Goal: Task Accomplishment & Management: Manage account settings

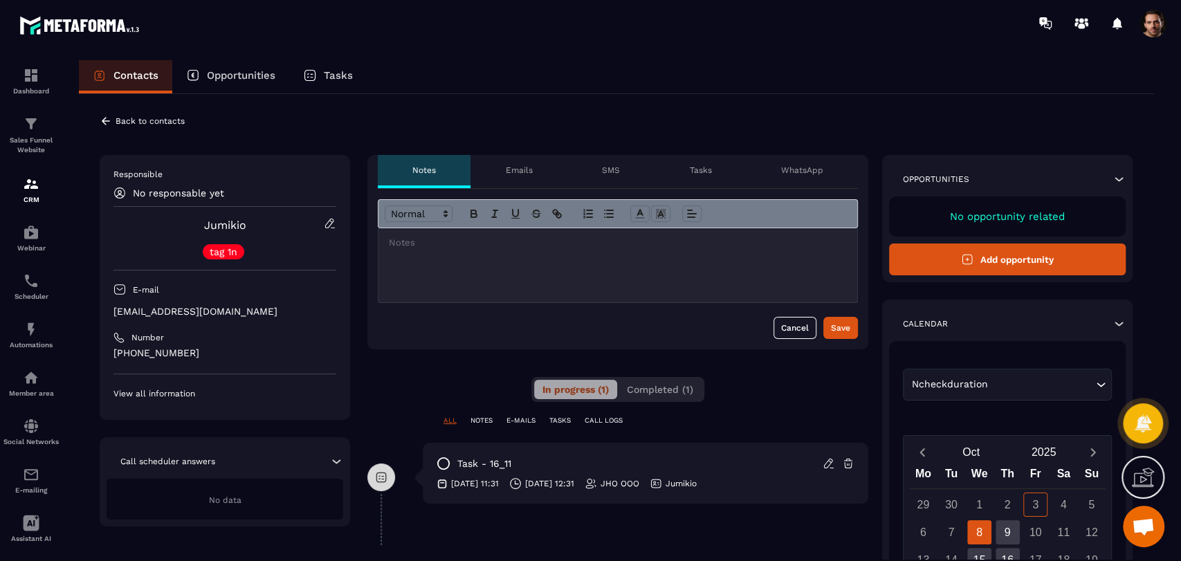
click at [109, 122] on icon at bounding box center [106, 121] width 12 height 12
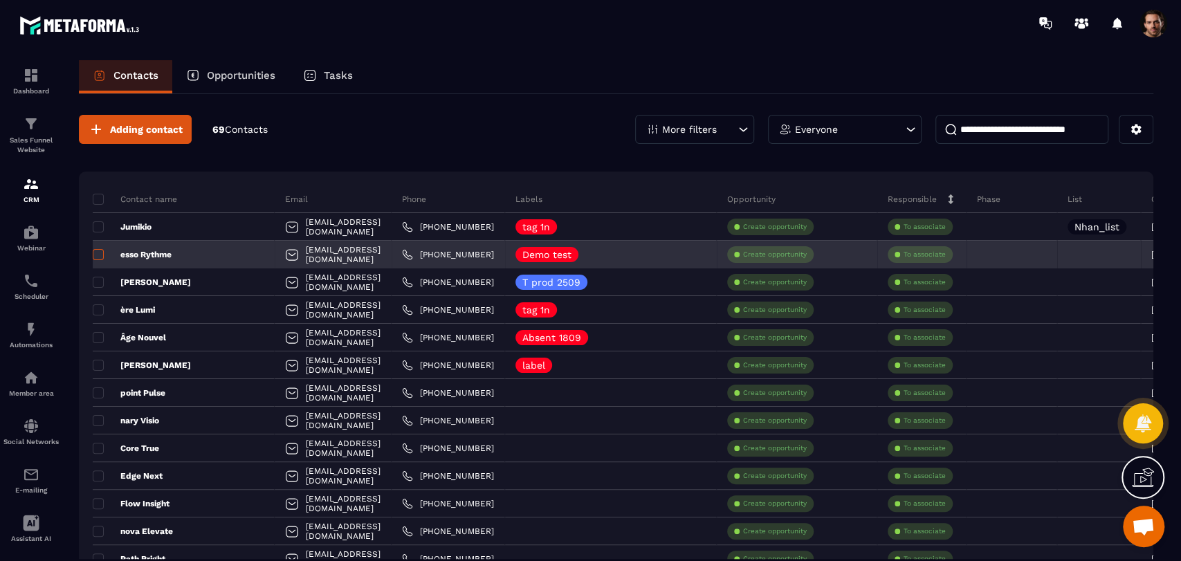
click at [94, 256] on span at bounding box center [98, 254] width 11 height 11
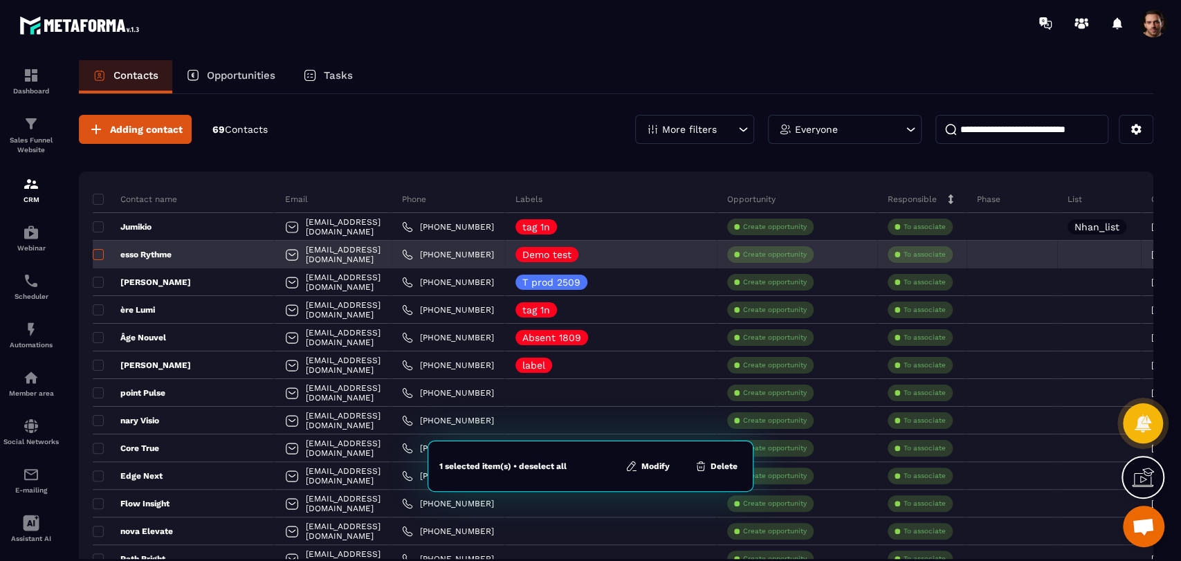
click at [94, 256] on span at bounding box center [98, 254] width 11 height 11
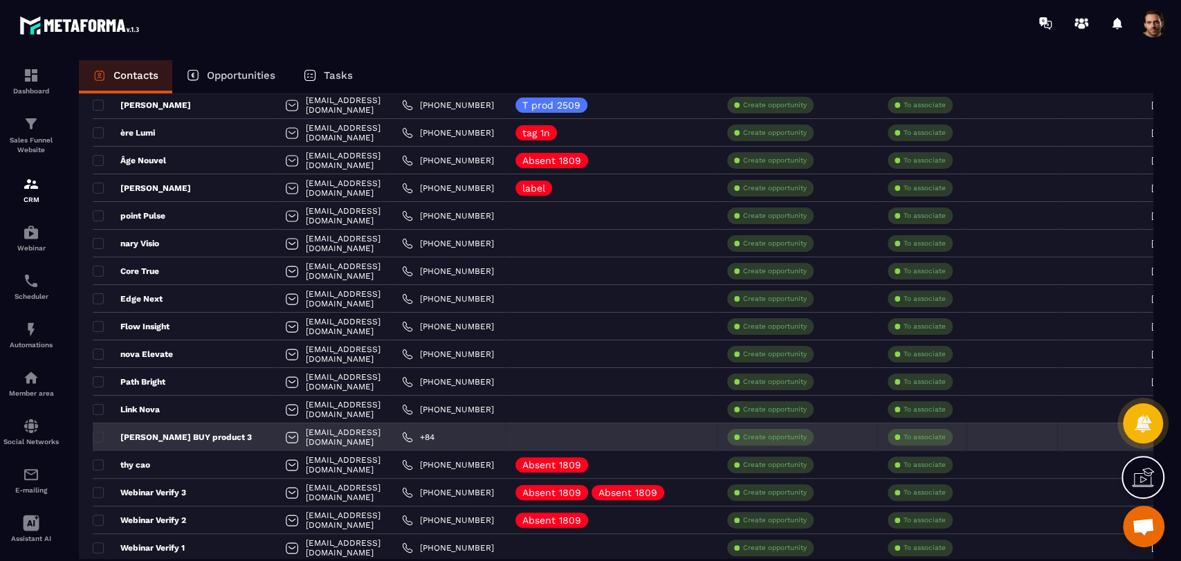
scroll to position [177, 0]
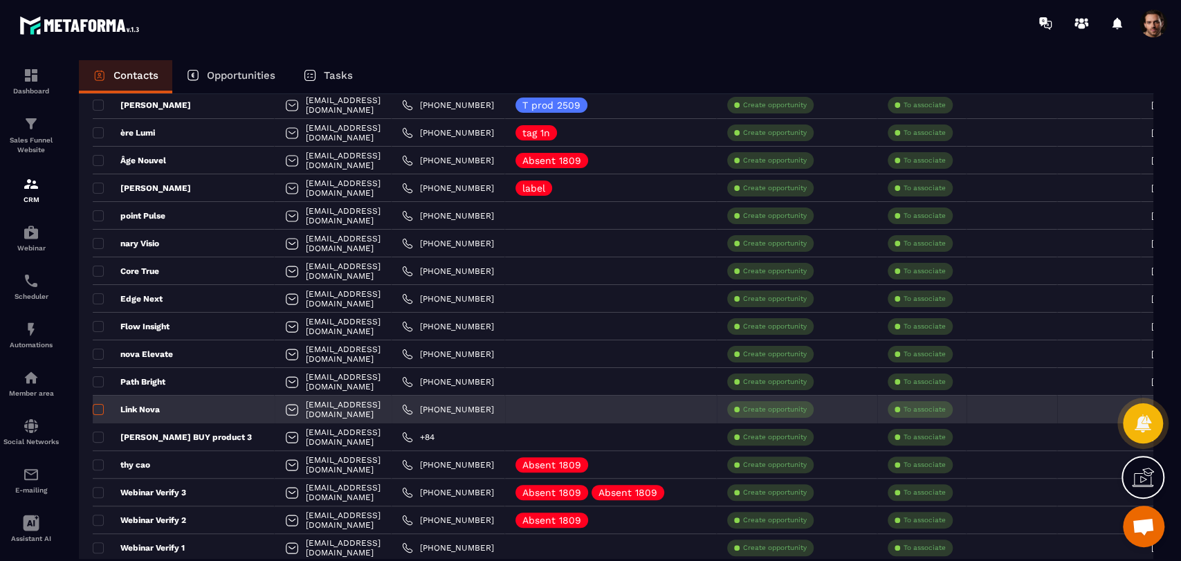
click at [98, 409] on span at bounding box center [98, 409] width 11 height 11
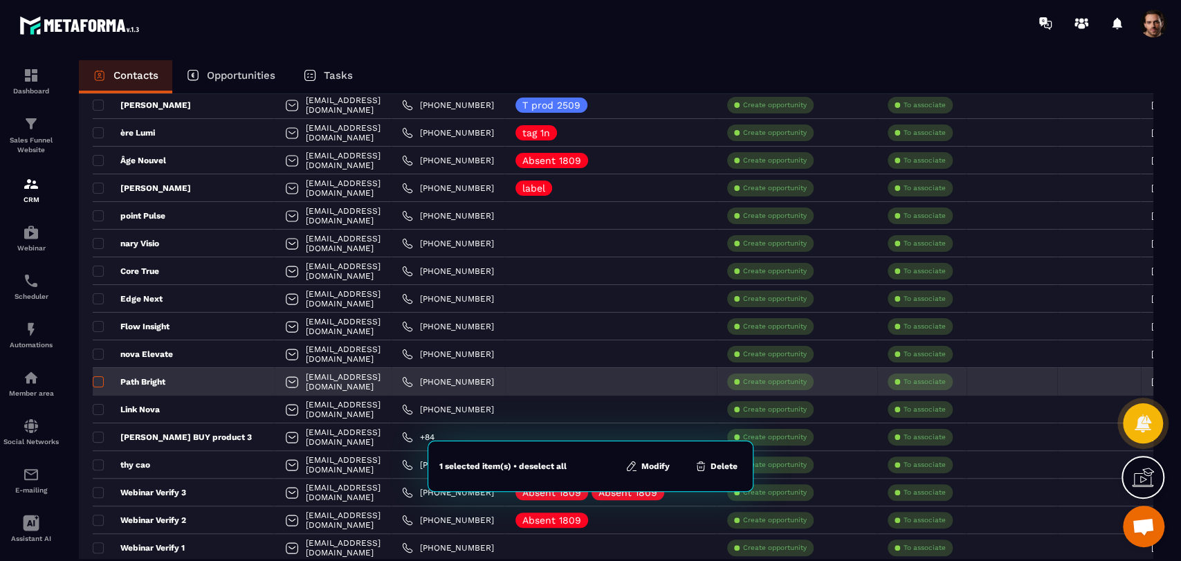
click at [97, 379] on span at bounding box center [98, 381] width 11 height 11
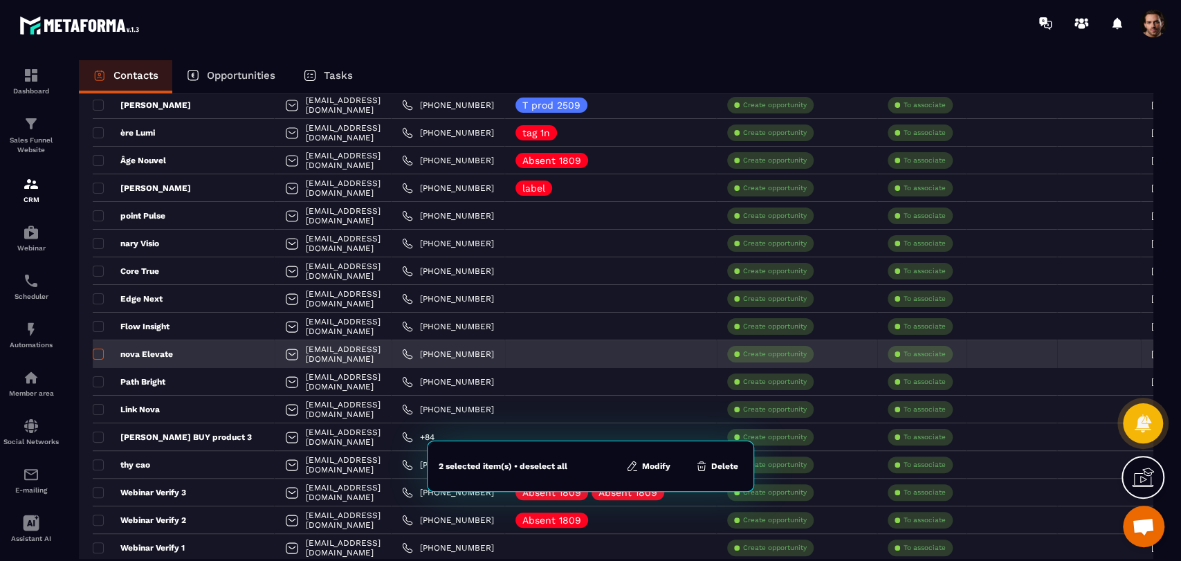
click at [100, 352] on span at bounding box center [98, 354] width 11 height 11
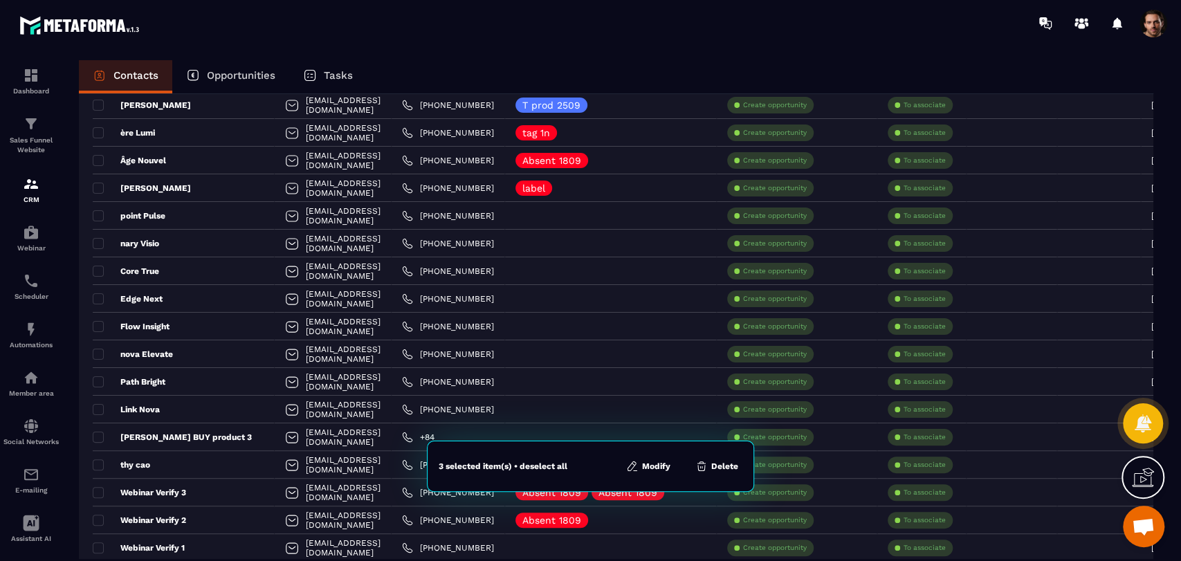
click at [658, 466] on button "Modify" at bounding box center [648, 467] width 53 height 14
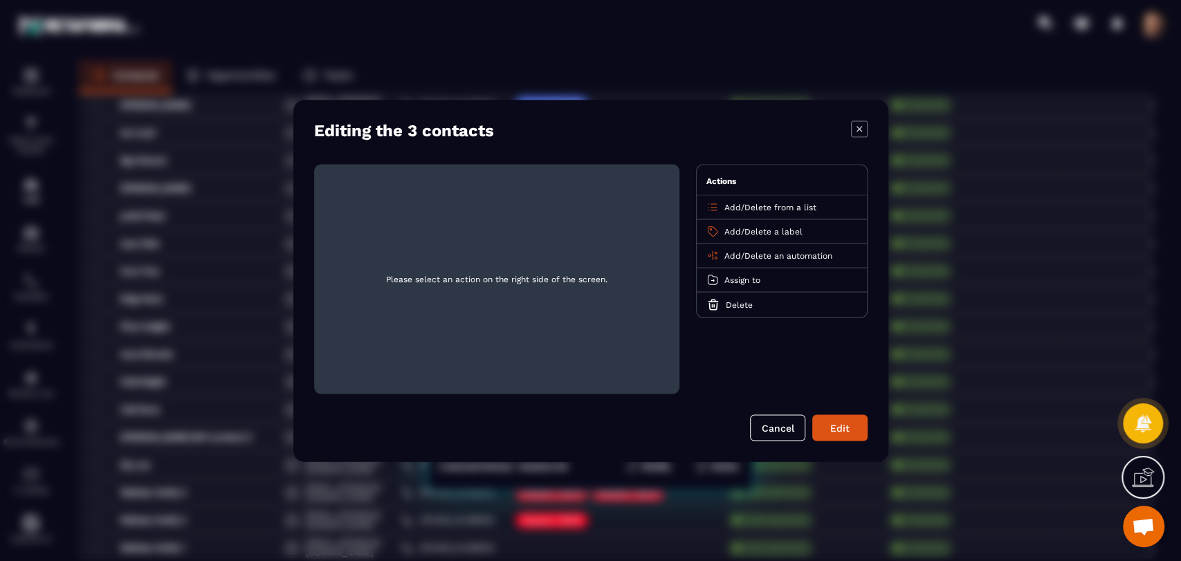
click at [731, 254] on span "Add" at bounding box center [733, 256] width 17 height 10
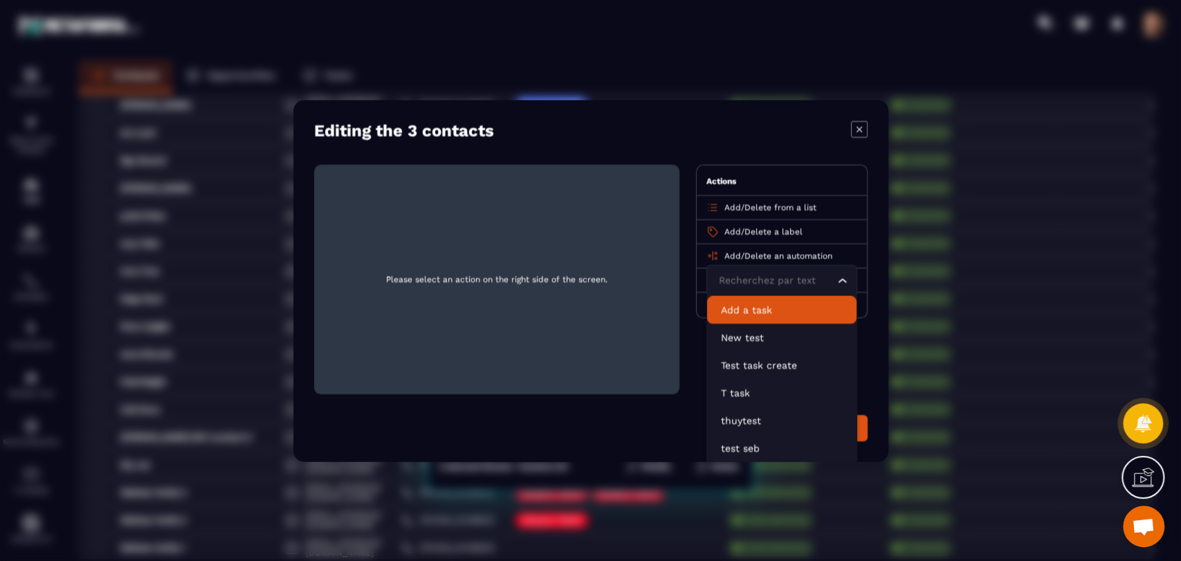
click at [747, 304] on p "Add a task" at bounding box center [782, 309] width 122 height 14
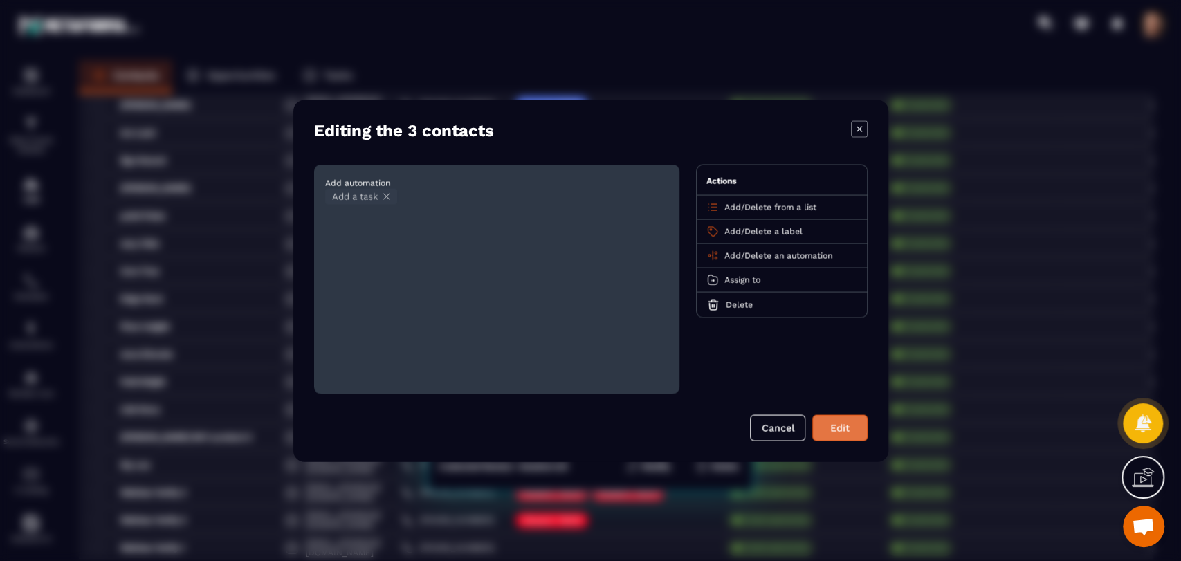
click at [821, 430] on button "Edit" at bounding box center [839, 428] width 55 height 26
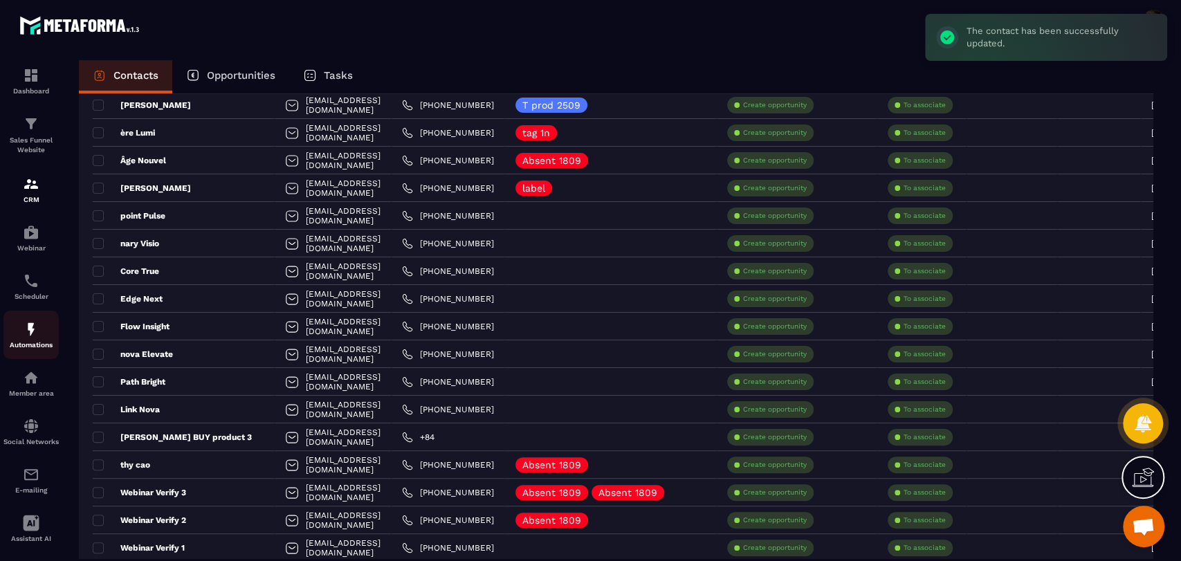
click at [37, 341] on div "Automations" at bounding box center [30, 335] width 55 height 28
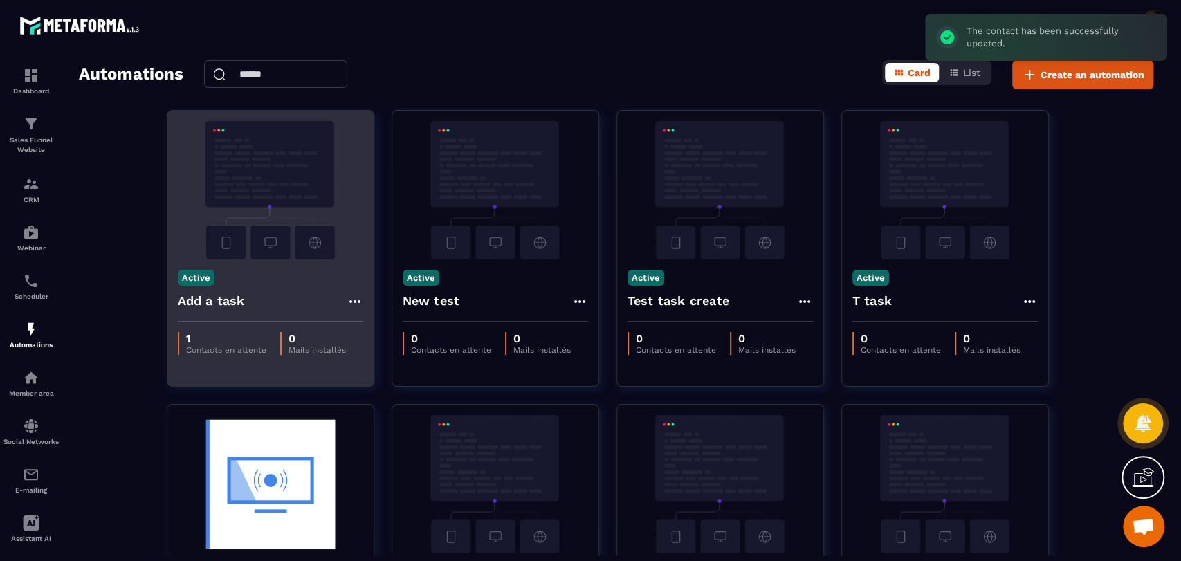
click at [354, 304] on icon at bounding box center [355, 301] width 17 height 17
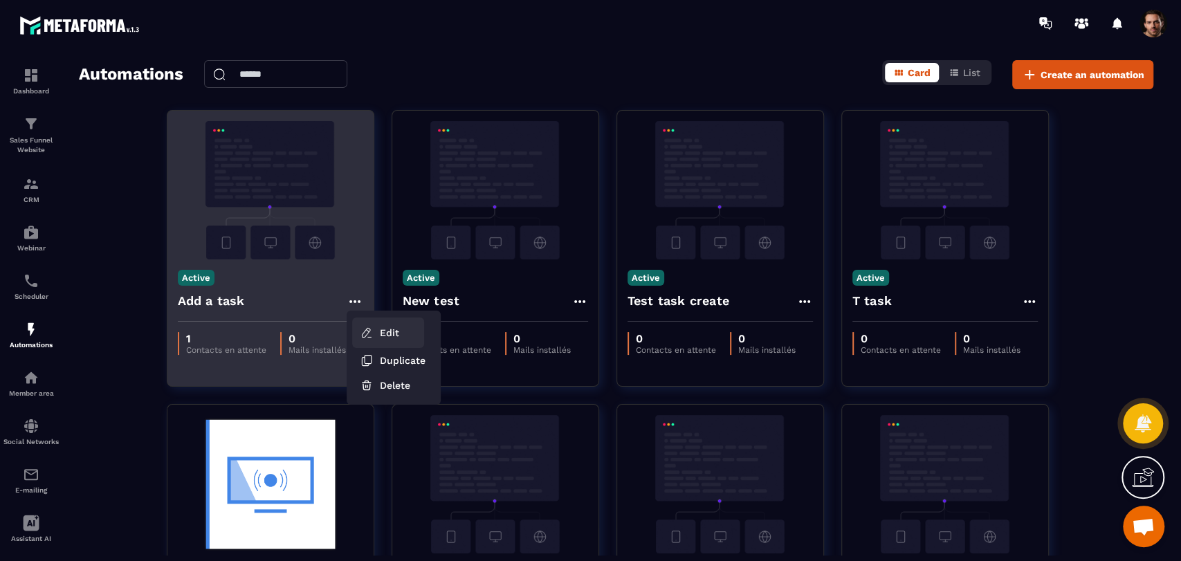
click at [381, 334] on link "Edit" at bounding box center [388, 333] width 72 height 30
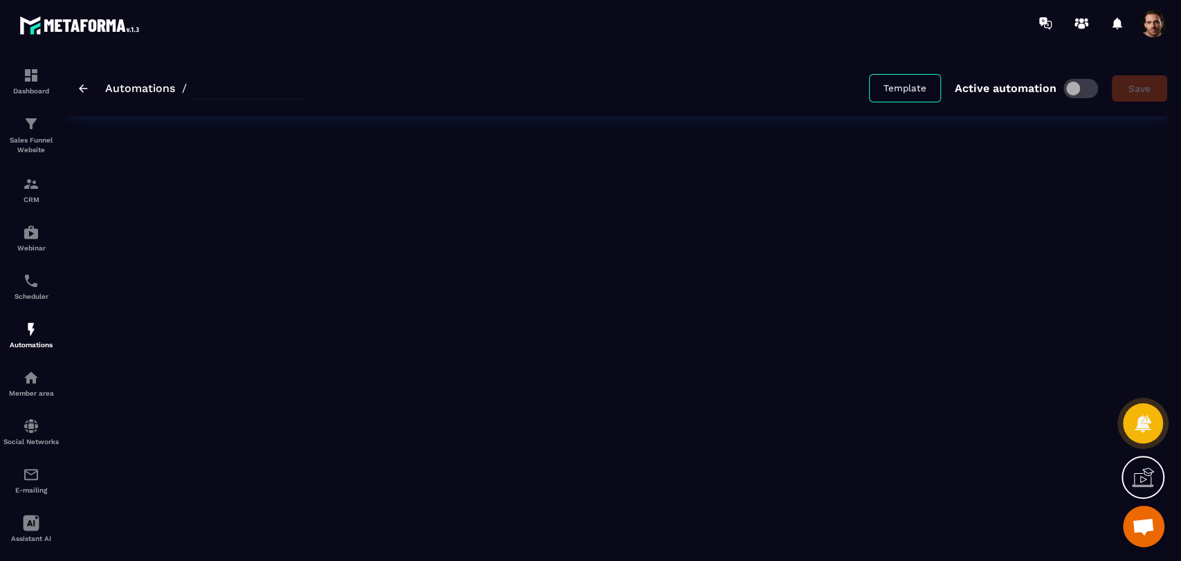
type input "**********"
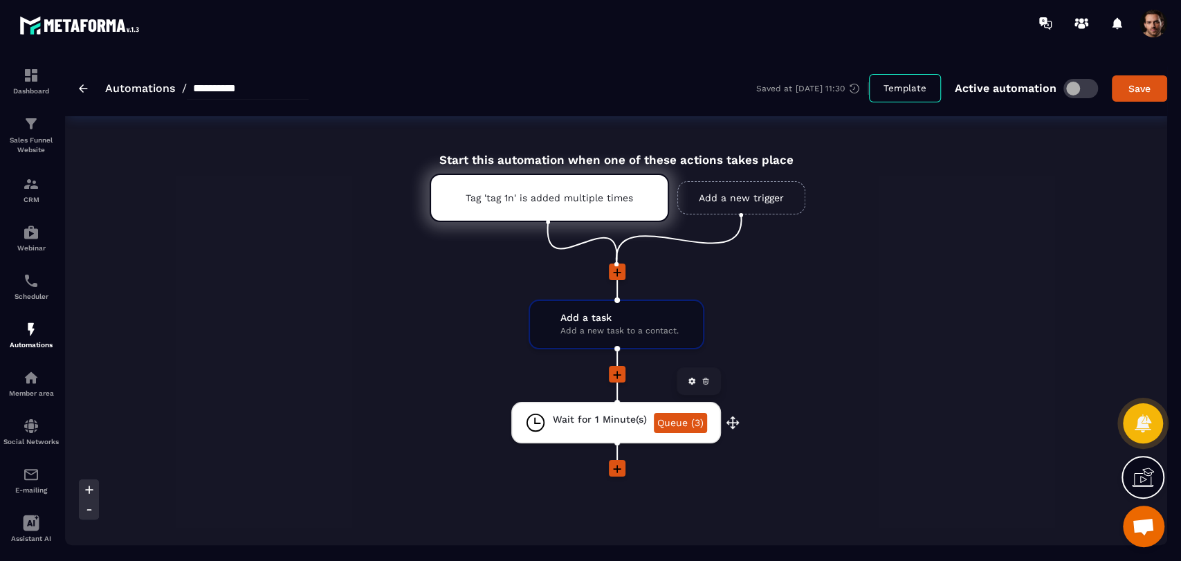
click at [698, 428] on link "Queue (3)" at bounding box center [680, 423] width 53 height 20
click at [686, 427] on link "Queue (3)" at bounding box center [680, 423] width 53 height 20
click at [675, 422] on link "Queue (3)" at bounding box center [680, 423] width 53 height 20
click at [28, 182] on img at bounding box center [31, 184] width 17 height 17
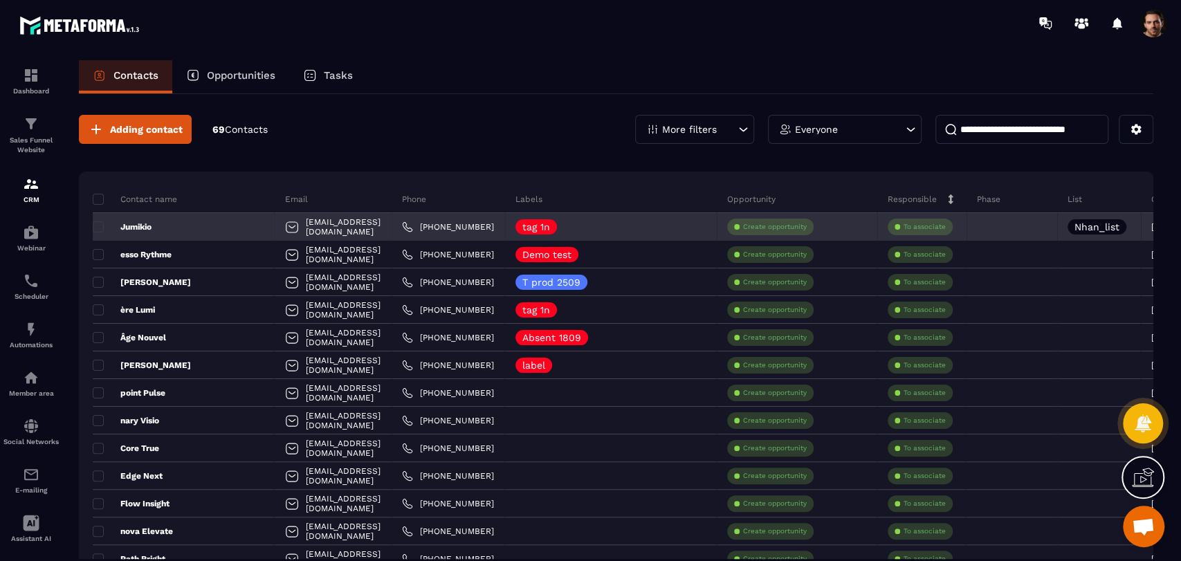
click at [143, 222] on p "Jumikio" at bounding box center [122, 226] width 59 height 11
